Goal: Information Seeking & Learning: Learn about a topic

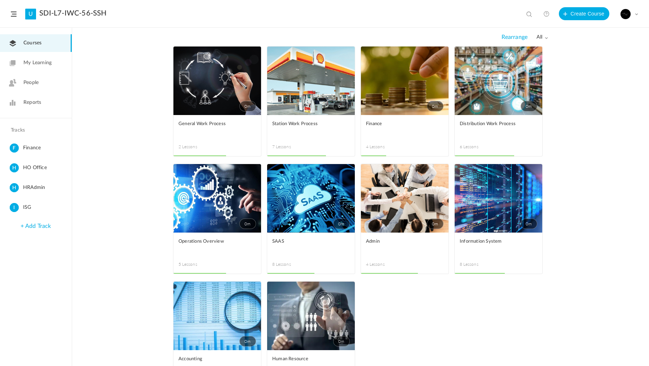
click at [43, 83] on link "People" at bounding box center [36, 83] width 72 height 18
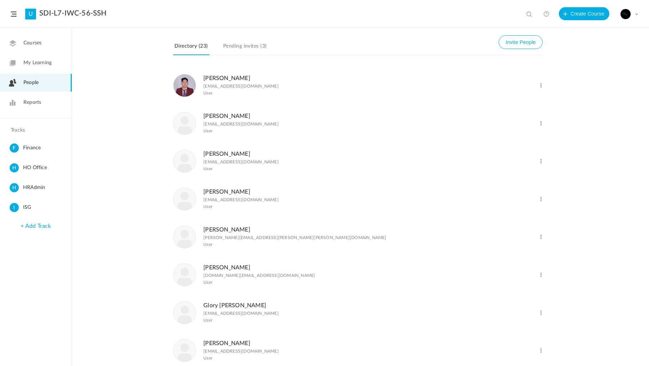
click at [540, 278] on span at bounding box center [541, 275] width 7 height 7
click at [512, 311] on link "Delete User" at bounding box center [517, 304] width 53 height 13
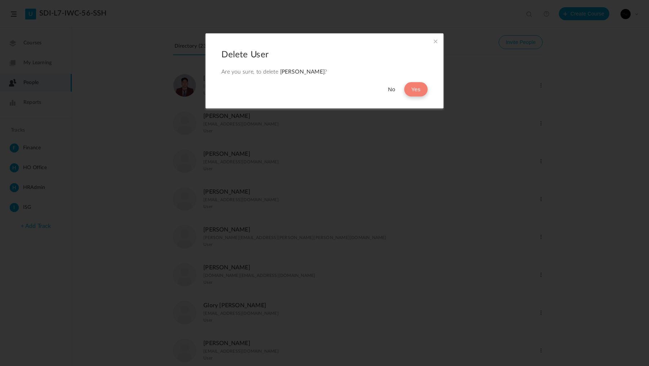
click at [418, 89] on button "Yes" at bounding box center [415, 89] width 23 height 14
click at [415, 92] on button "Yes" at bounding box center [415, 89] width 23 height 14
click at [435, 41] on span at bounding box center [436, 41] width 8 height 8
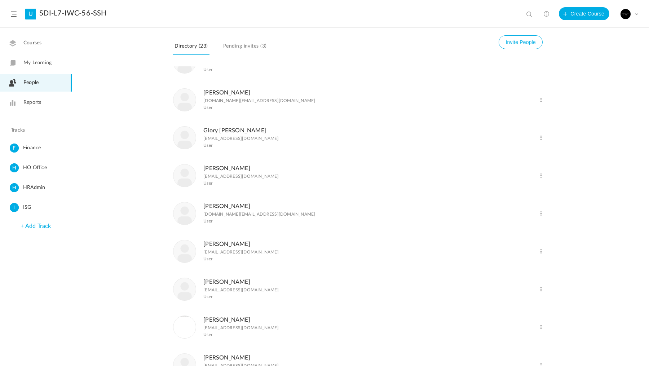
scroll to position [175, 0]
click at [210, 149] on figcaption "Glory [PERSON_NAME] [EMAIL_ADDRESS][DOMAIN_NAME] User" at bounding box center [240, 136] width 75 height 23
click at [212, 133] on link "Glory [PERSON_NAME]" at bounding box center [234, 130] width 63 height 6
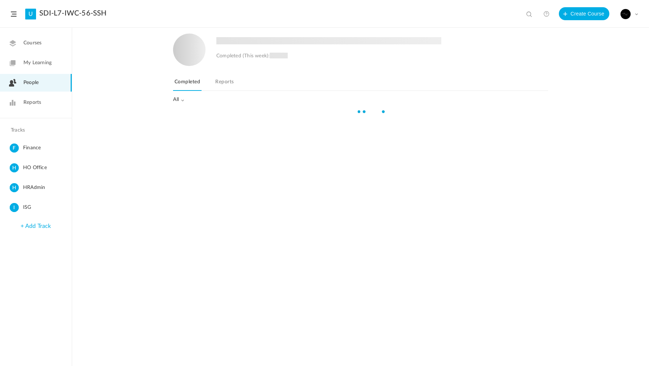
click at [226, 82] on link "Reports" at bounding box center [224, 84] width 21 height 14
click at [196, 81] on link "Completed" at bounding box center [187, 84] width 28 height 14
click at [227, 82] on link "Reports" at bounding box center [224, 84] width 21 height 14
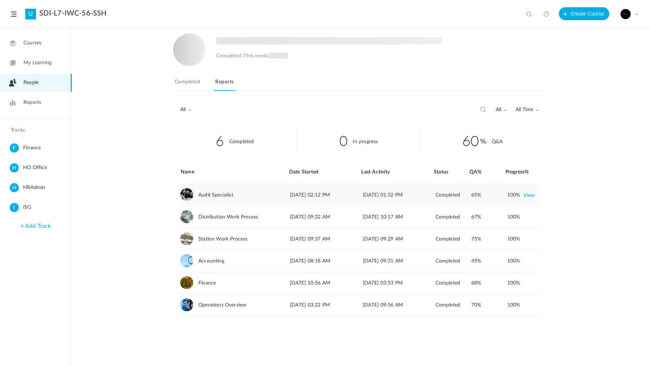
click at [256, 194] on div "Audit Specialist" at bounding box center [234, 195] width 108 height 22
click at [529, 195] on link "View" at bounding box center [529, 195] width 12 height 13
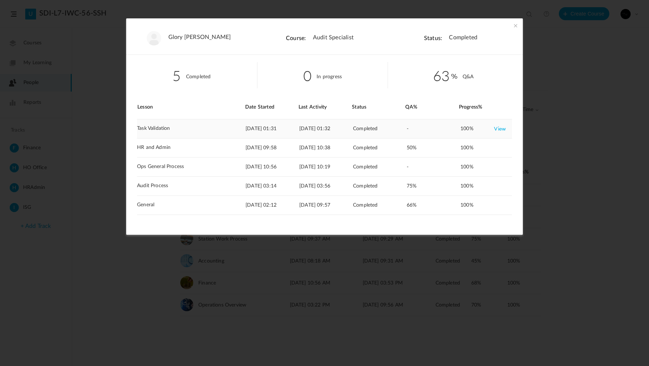
click at [502, 127] on link "View" at bounding box center [500, 128] width 12 height 13
